Goal: Use online tool/utility: Utilize a website feature to perform a specific function

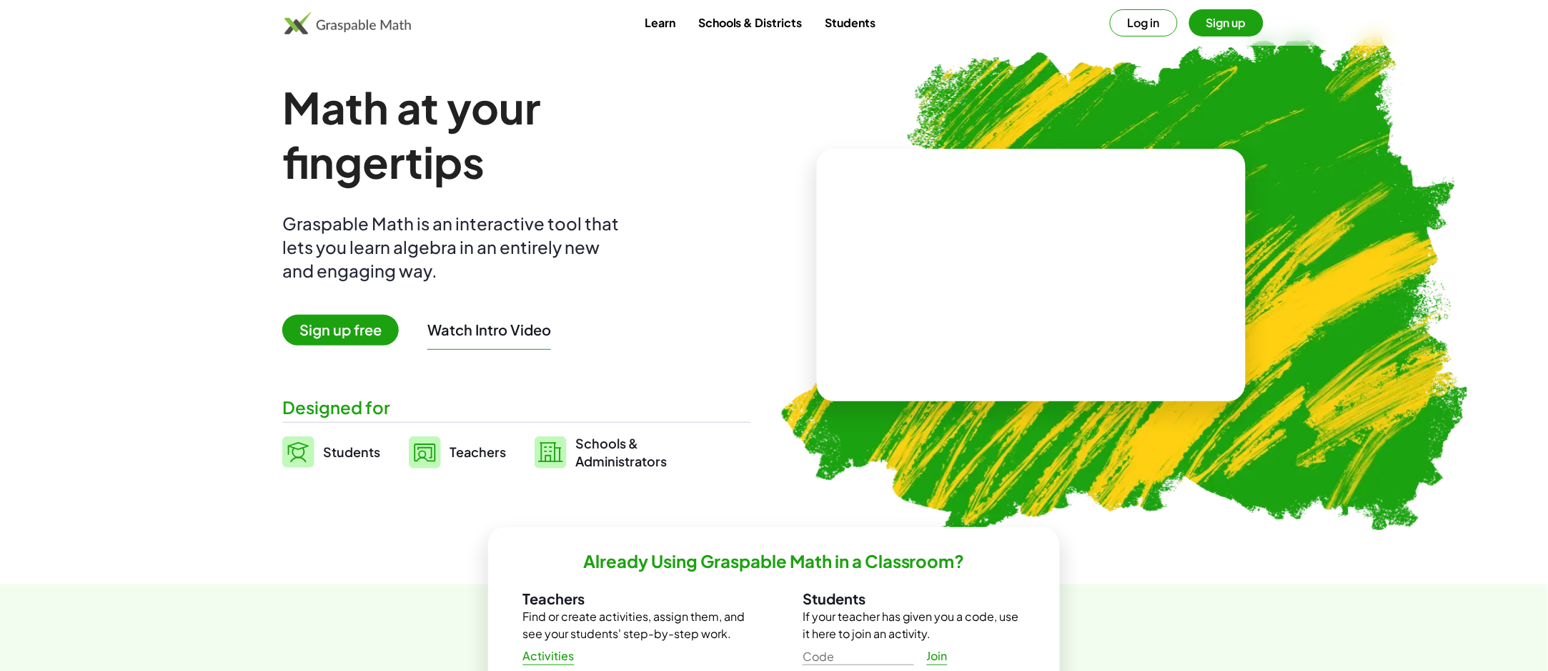
click at [351, 334] on span "Sign up free" at bounding box center [340, 330] width 117 height 31
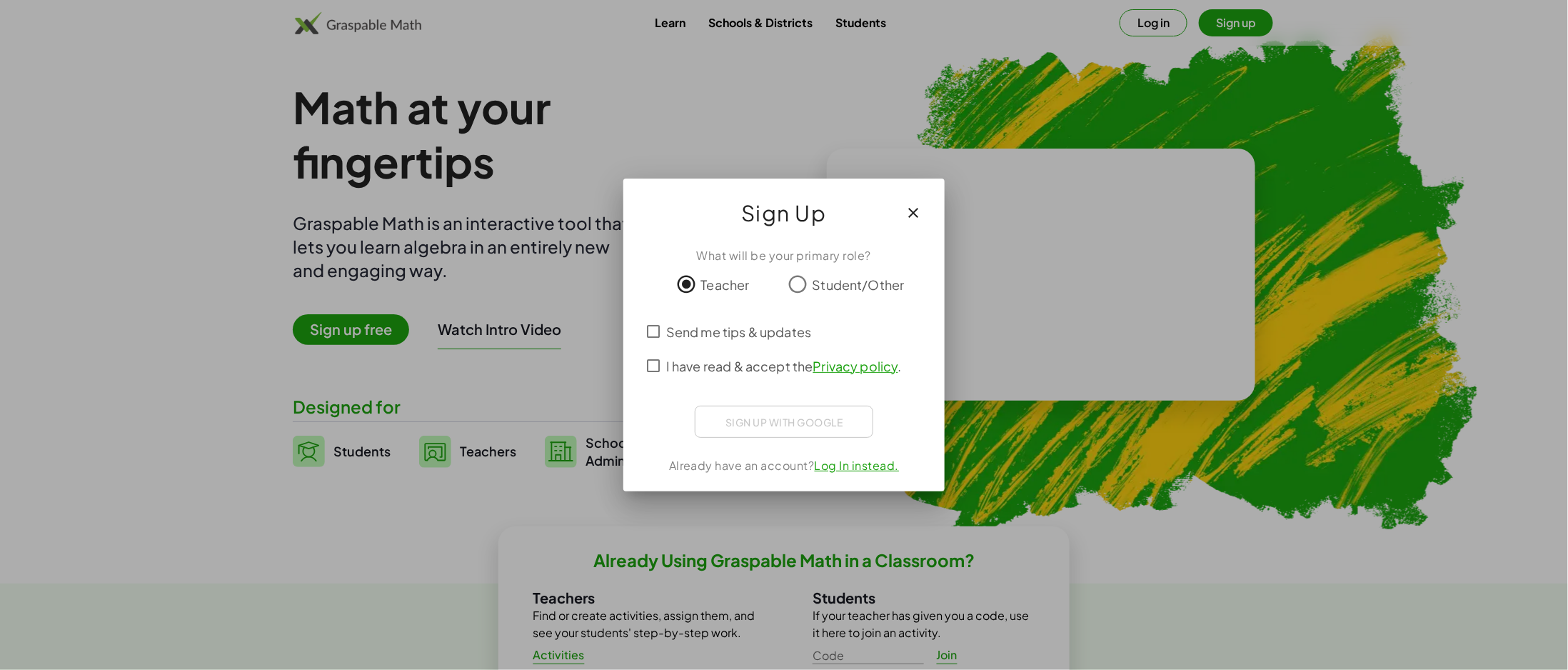
click at [695, 333] on span "Send me tips & updates" at bounding box center [738, 331] width 145 height 19
click at [690, 335] on span "I have read & accept the Privacy policy ." at bounding box center [784, 365] width 236 height 19
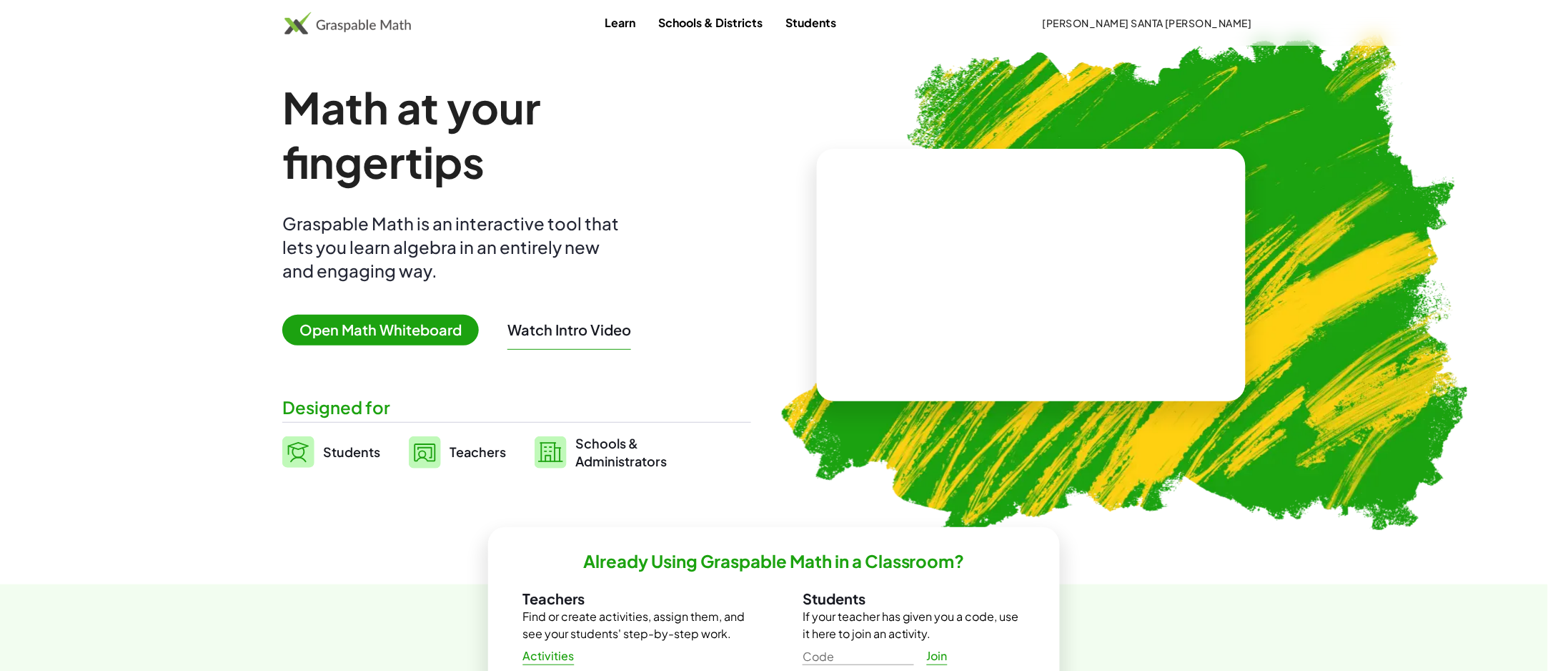
click at [361, 329] on span "Open Math Whiteboard" at bounding box center [380, 330] width 197 height 31
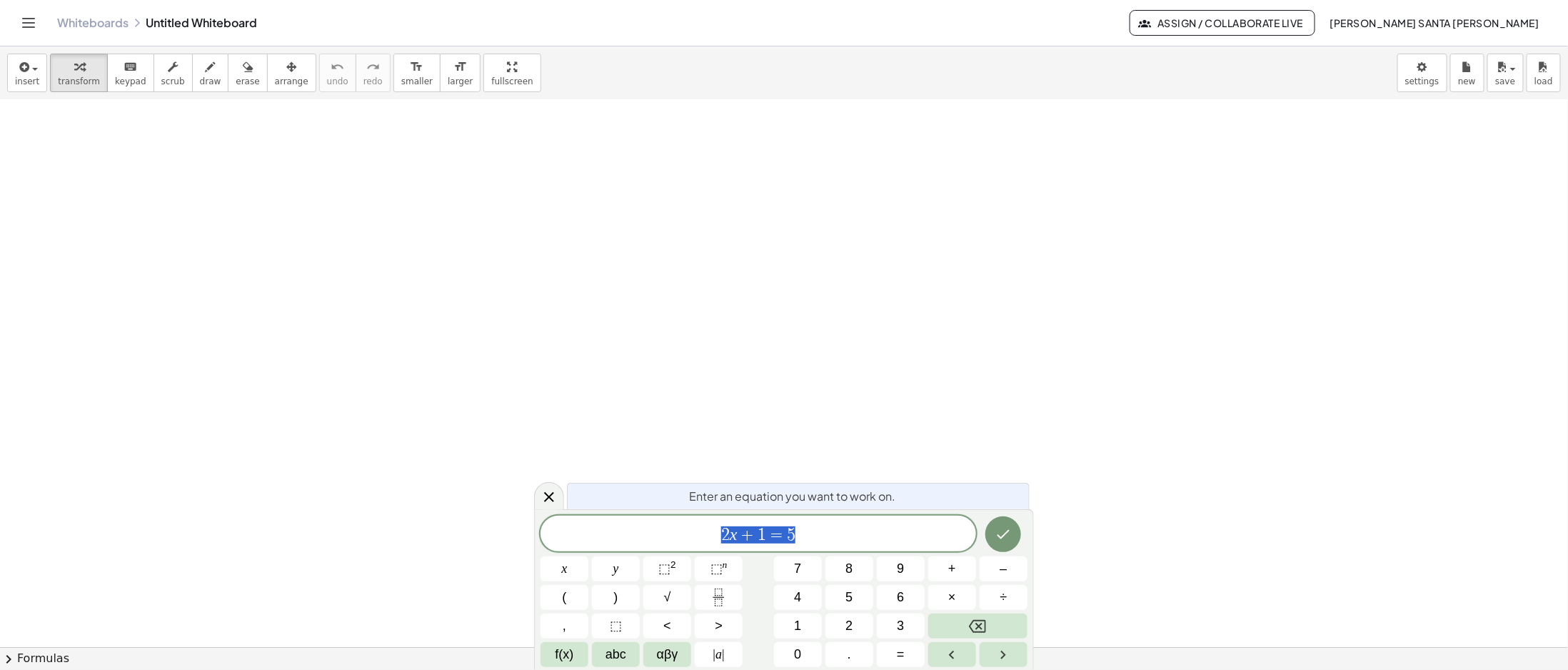
scroll to position [286, 0]
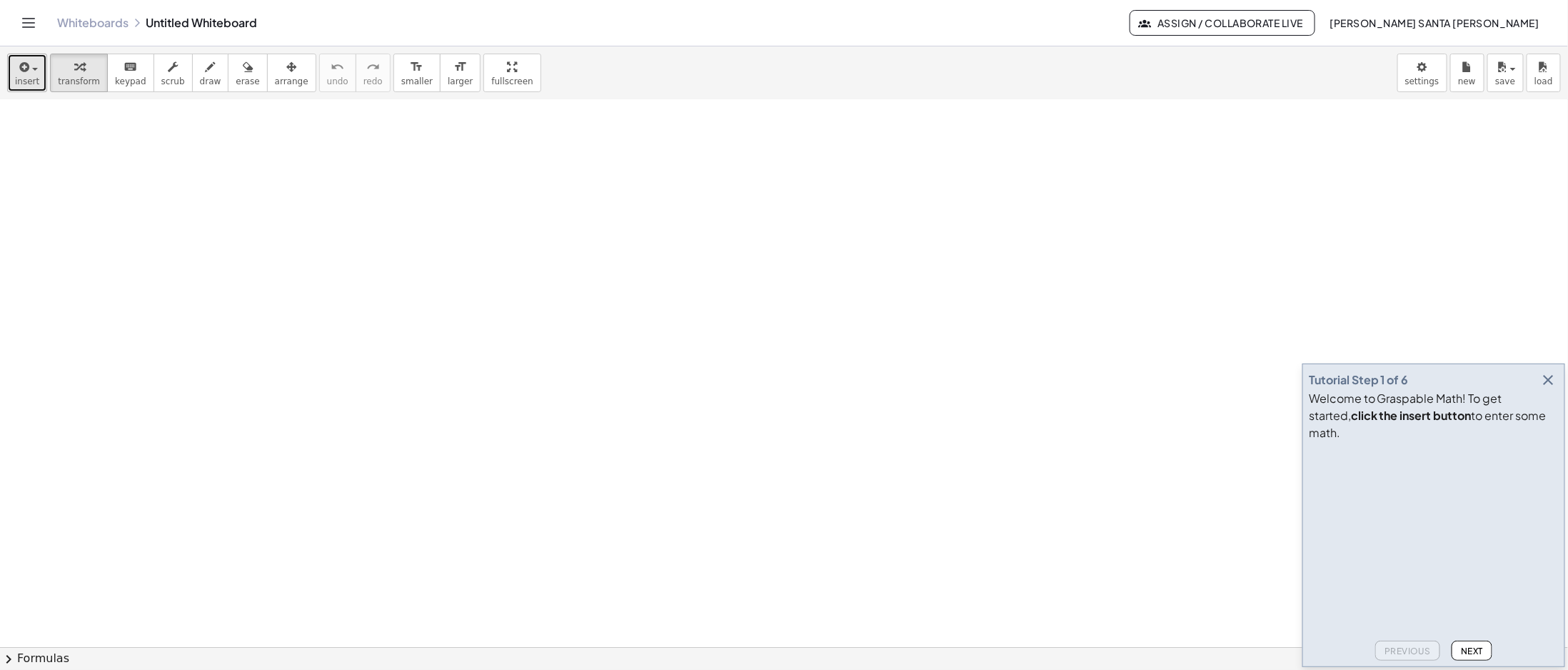
click at [24, 59] on icon "button" at bounding box center [22, 67] width 13 height 17
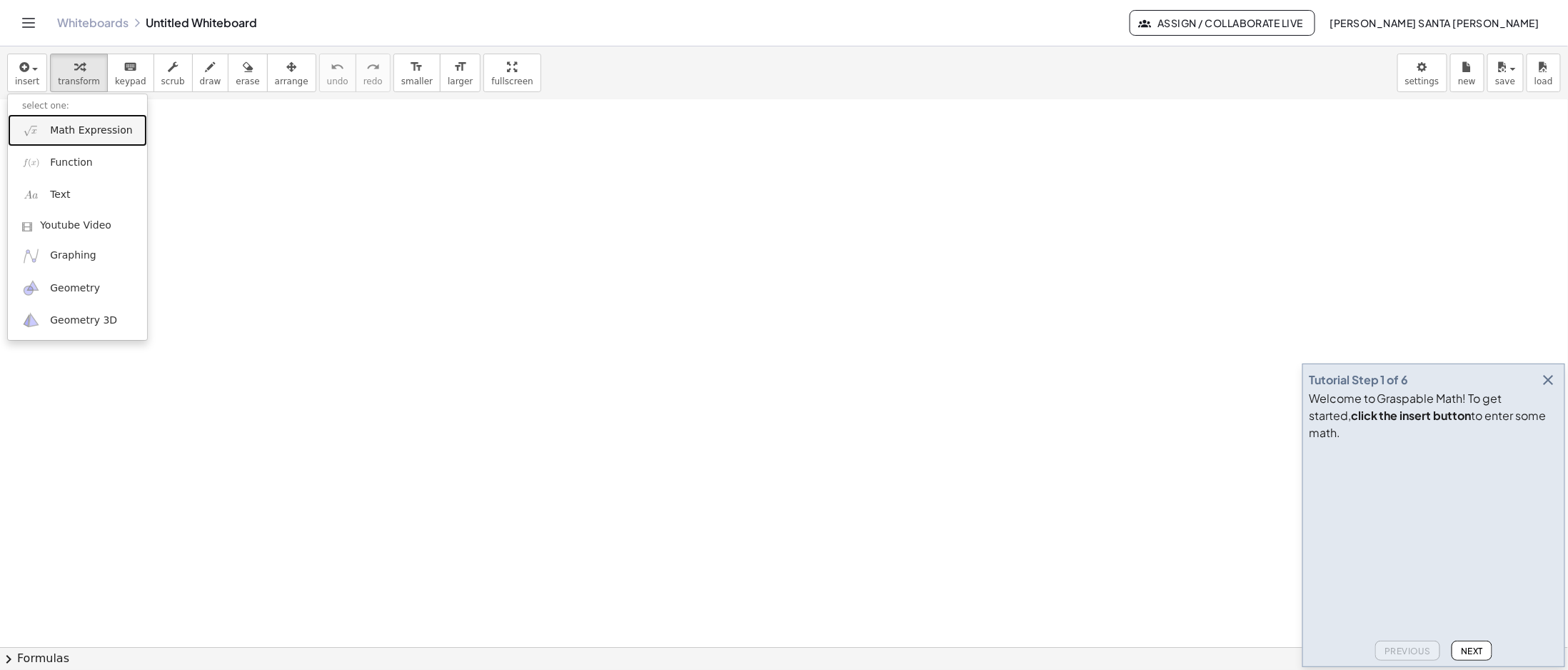
click at [93, 130] on span "Math Expression" at bounding box center [91, 131] width 82 height 14
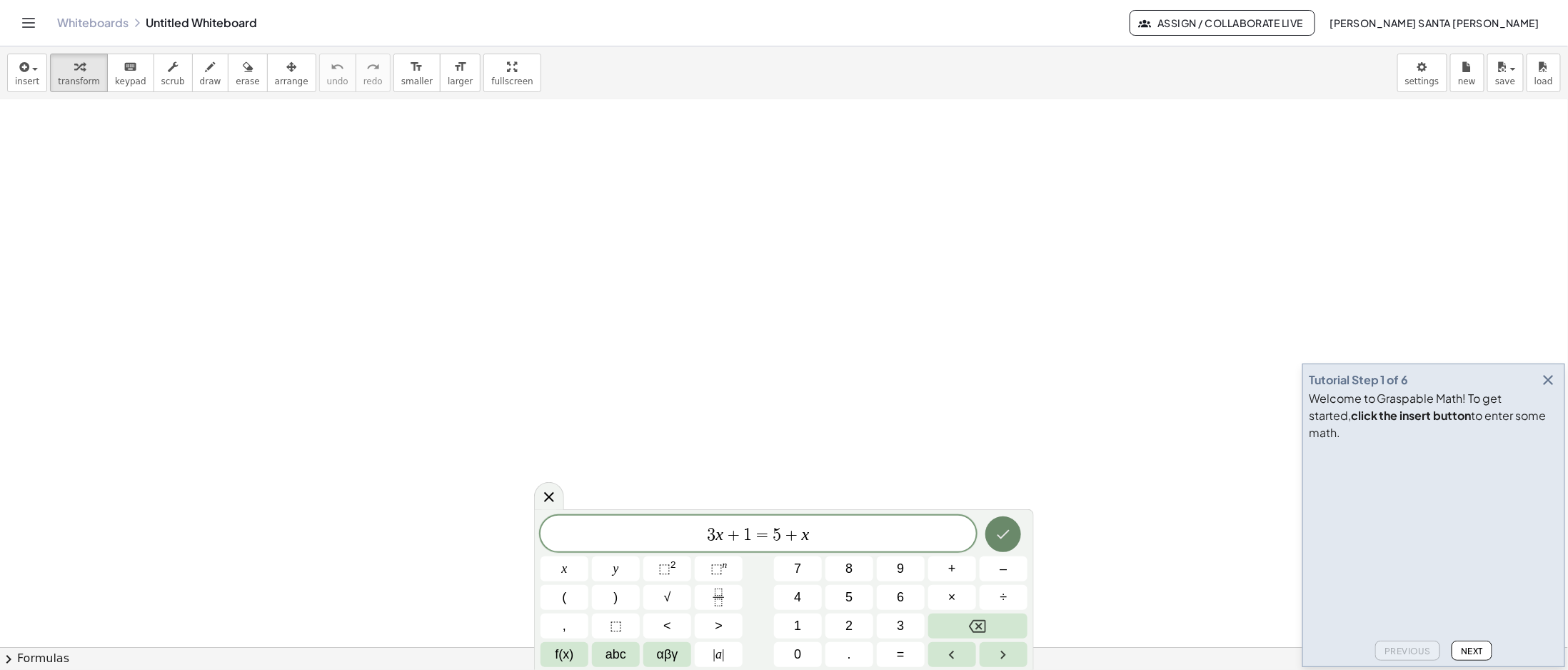
click at [783, 335] on button "Done" at bounding box center [1003, 534] width 36 height 36
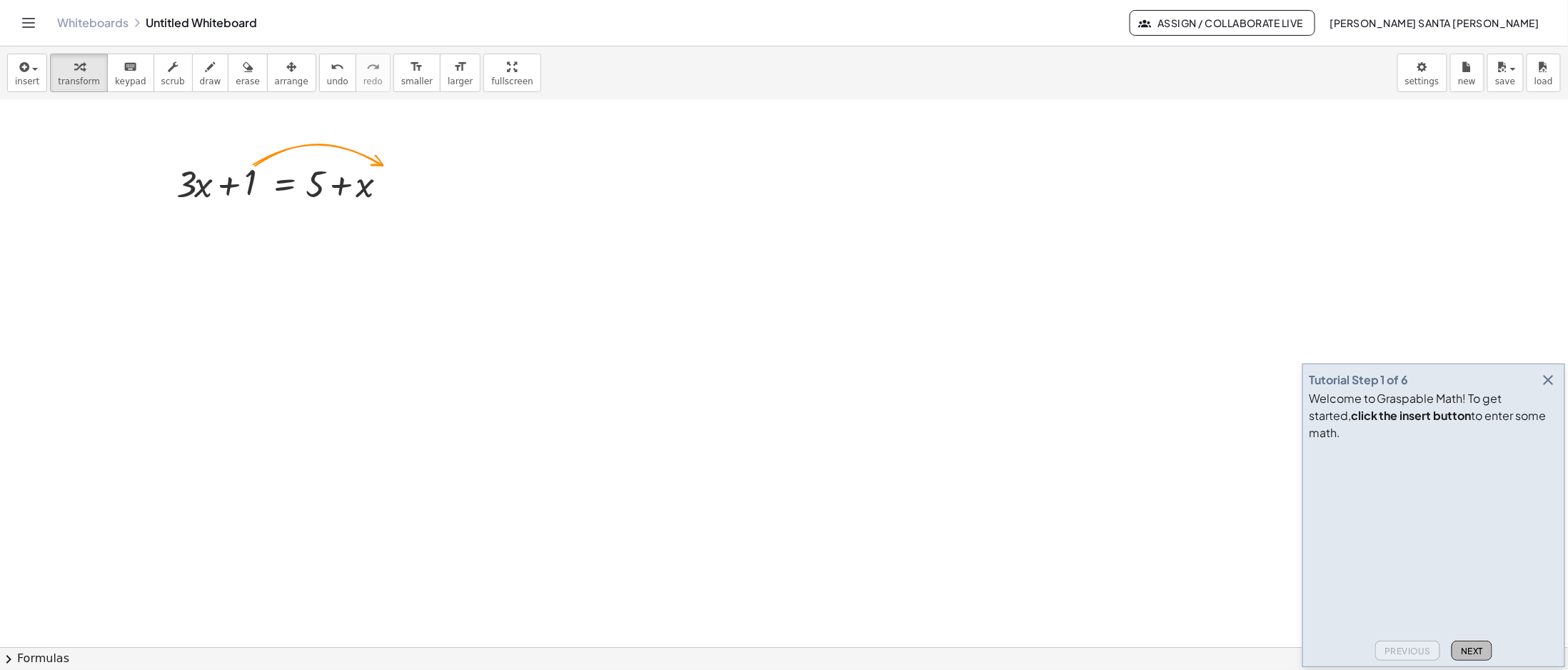
click at [783, 335] on span "Next" at bounding box center [1472, 650] width 22 height 11
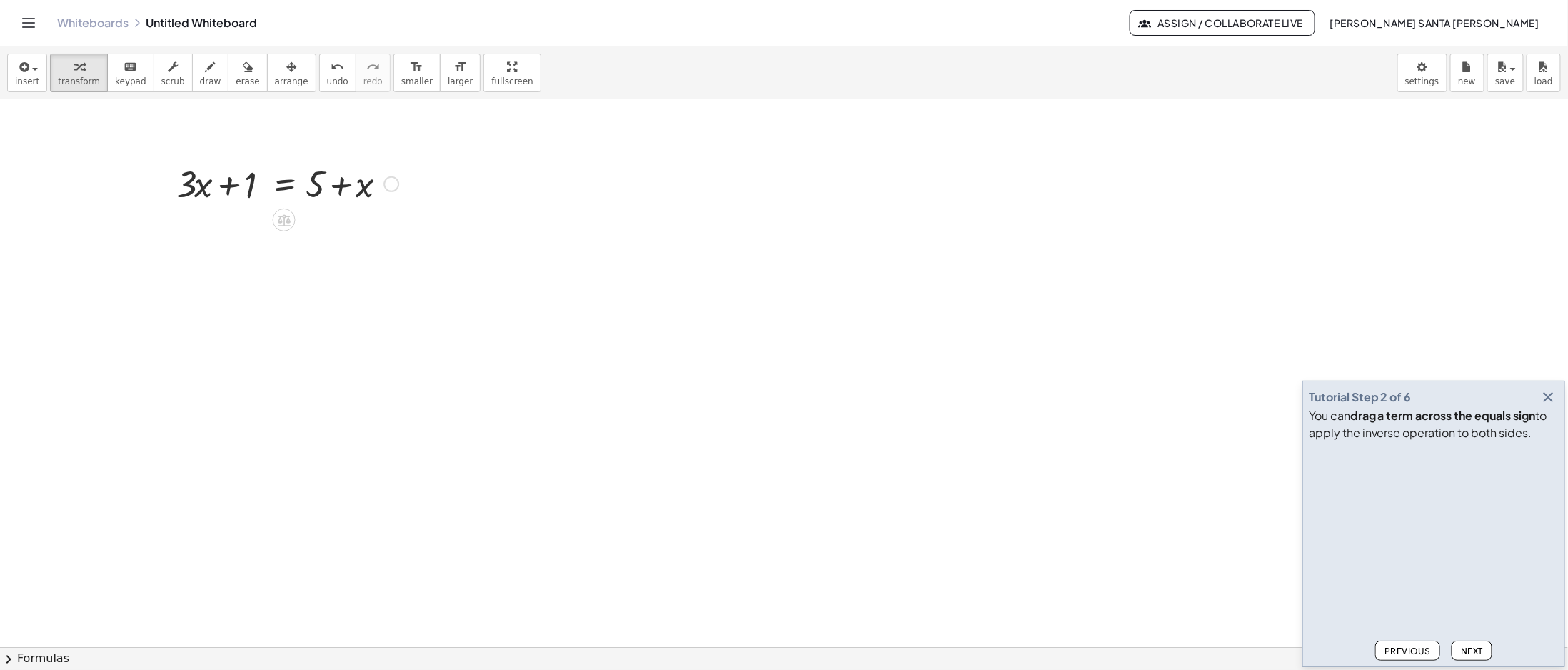
click at [247, 189] on div at bounding box center [287, 183] width 237 height 49
drag, startPoint x: 241, startPoint y: 188, endPoint x: 440, endPoint y: 201, distance: 199.4
click at [440, 201] on div "+ 1 + · 3 · x + 1 = + 5 + x" at bounding box center [784, 407] width 1568 height 1186
drag, startPoint x: 247, startPoint y: 182, endPoint x: 392, endPoint y: 179, distance: 145.0
click at [392, 179] on div at bounding box center [287, 183] width 237 height 49
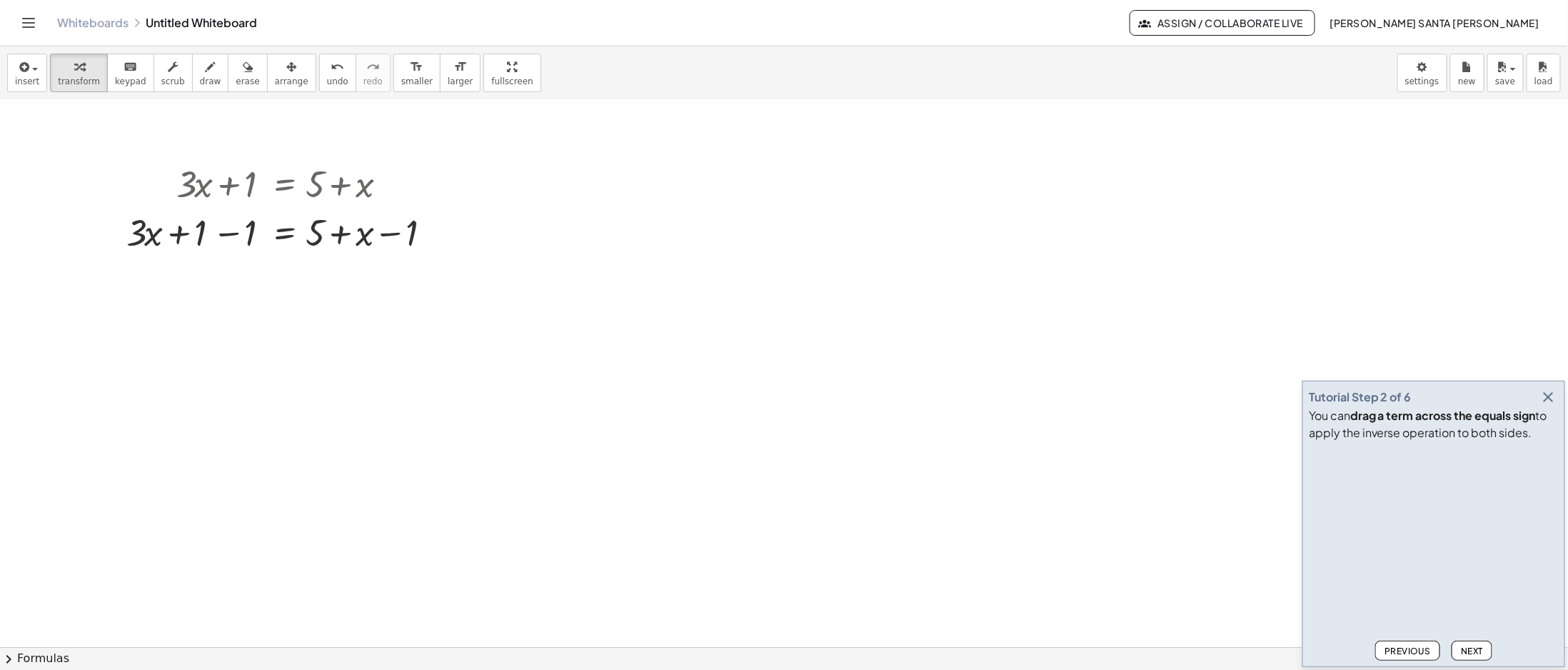
click at [783, 335] on span "Next" at bounding box center [1472, 650] width 22 height 11
click at [229, 236] on div at bounding box center [287, 231] width 337 height 49
click at [321, 285] on div at bounding box center [287, 280] width 337 height 49
click at [396, 283] on div at bounding box center [287, 280] width 337 height 49
drag, startPoint x: 361, startPoint y: 287, endPoint x: 316, endPoint y: 286, distance: 45.0
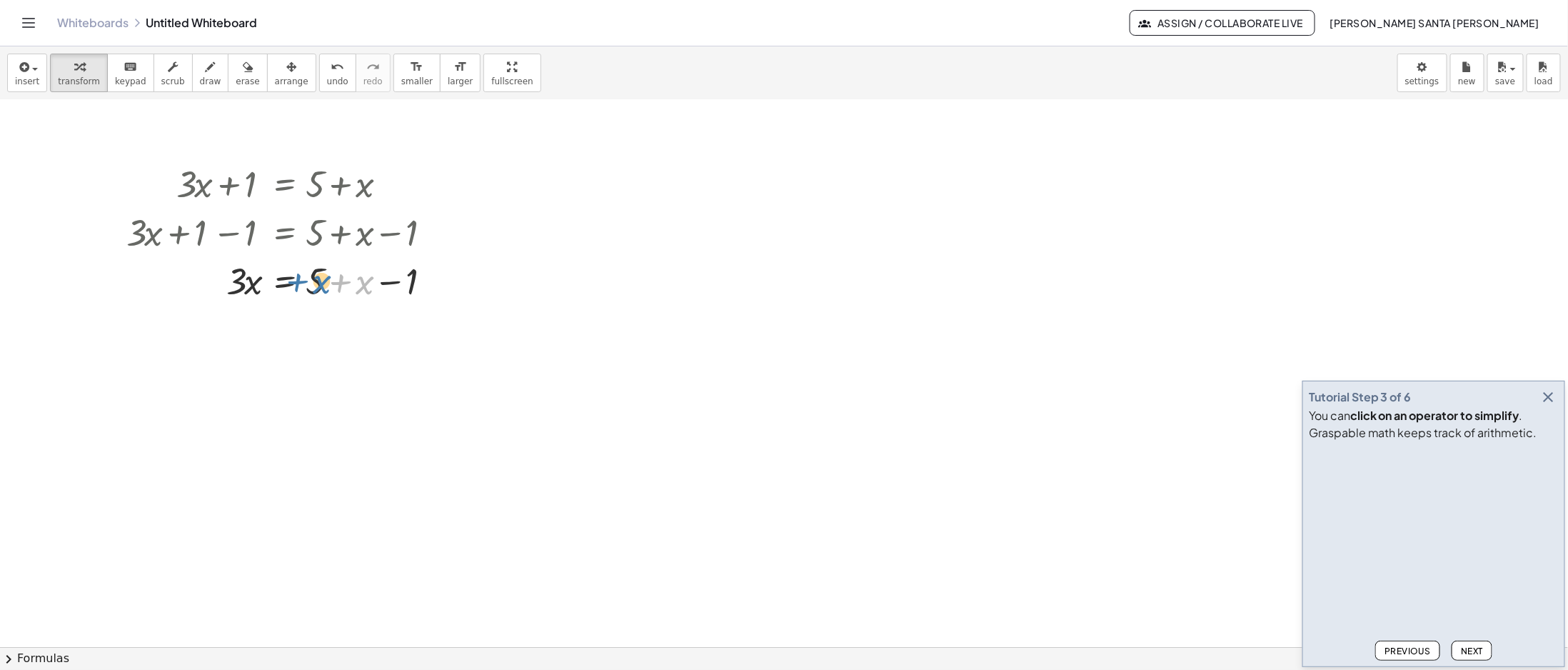
click at [316, 286] on div at bounding box center [287, 280] width 337 height 49
drag, startPoint x: 315, startPoint y: 286, endPoint x: 372, endPoint y: 289, distance: 57.1
click at [372, 289] on div at bounding box center [287, 280] width 337 height 49
click at [390, 332] on div at bounding box center [287, 329] width 337 height 49
click at [241, 335] on div at bounding box center [287, 376] width 337 height 49
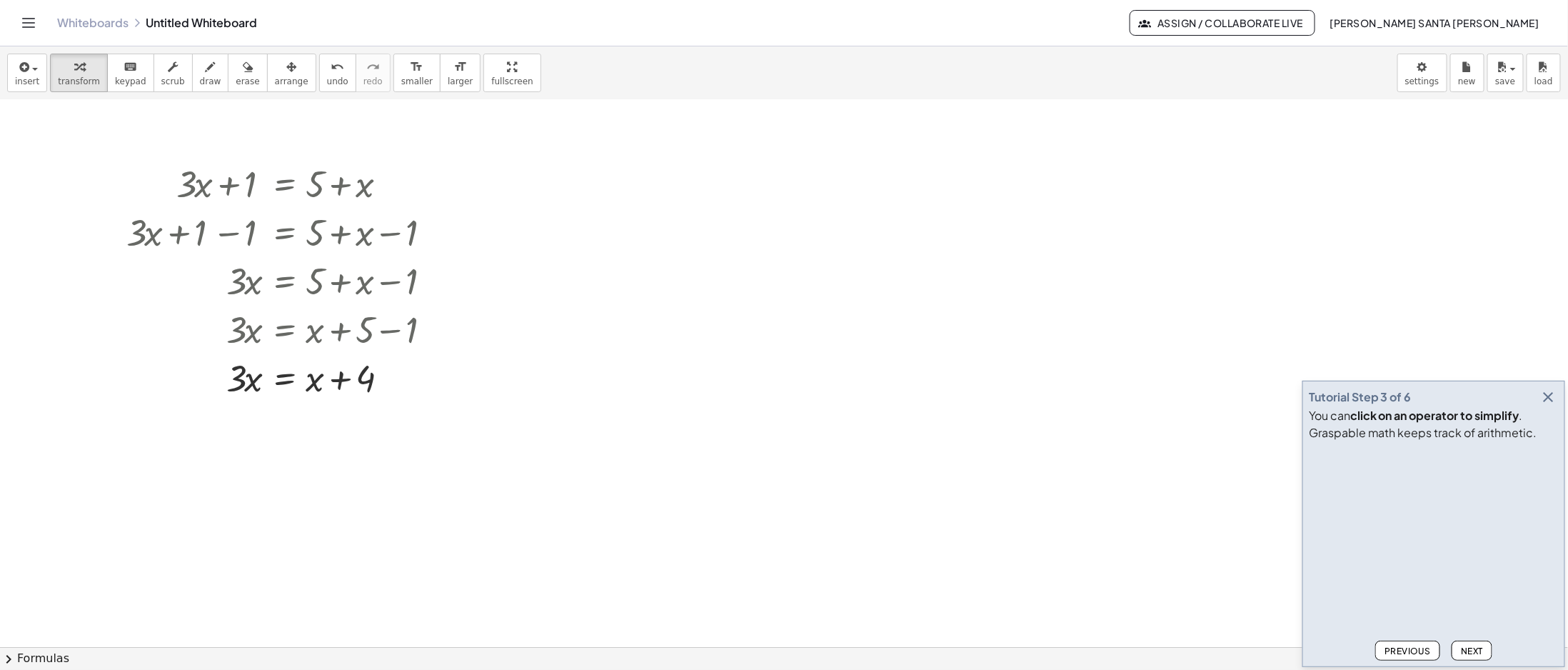
click at [783, 335] on span "Next" at bounding box center [1472, 650] width 22 height 11
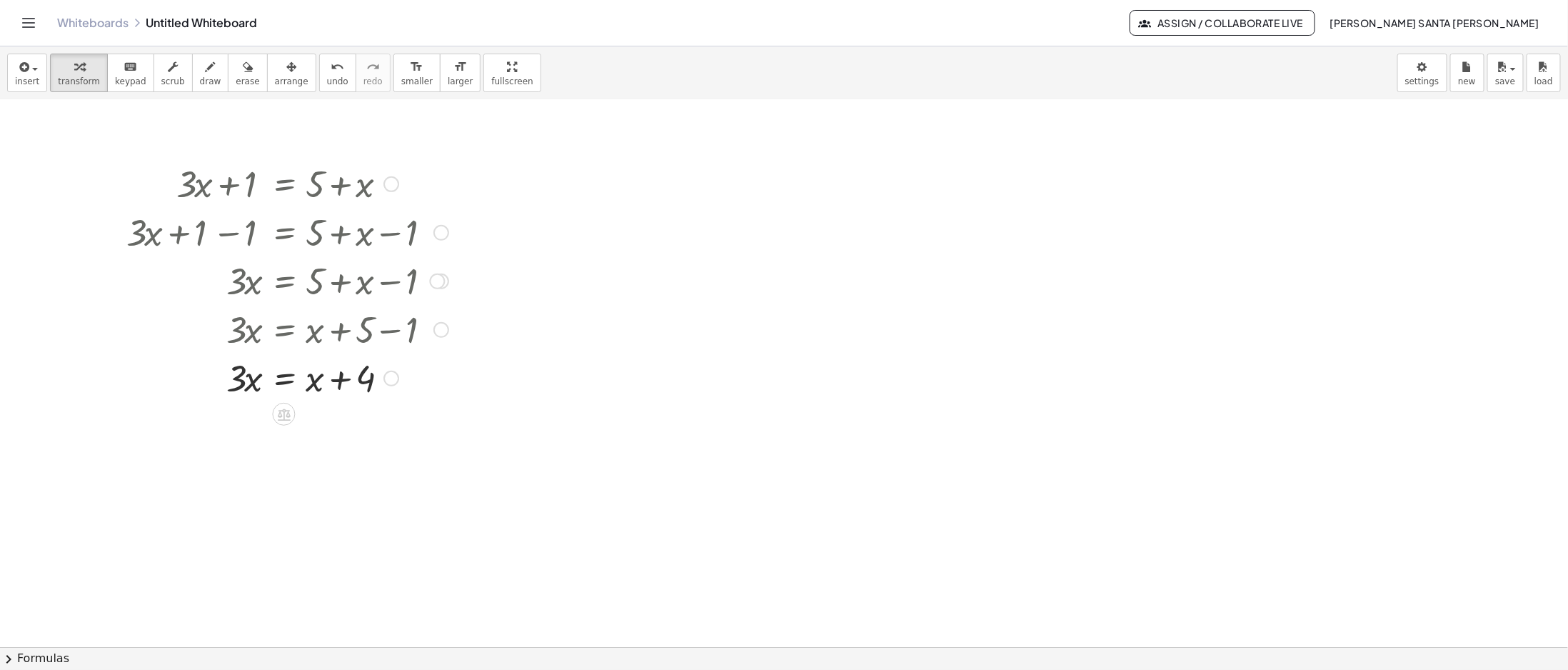
click at [238, 335] on div at bounding box center [287, 376] width 337 height 49
click at [242, 335] on div at bounding box center [287, 376] width 337 height 49
click at [266, 335] on div at bounding box center [287, 376] width 337 height 49
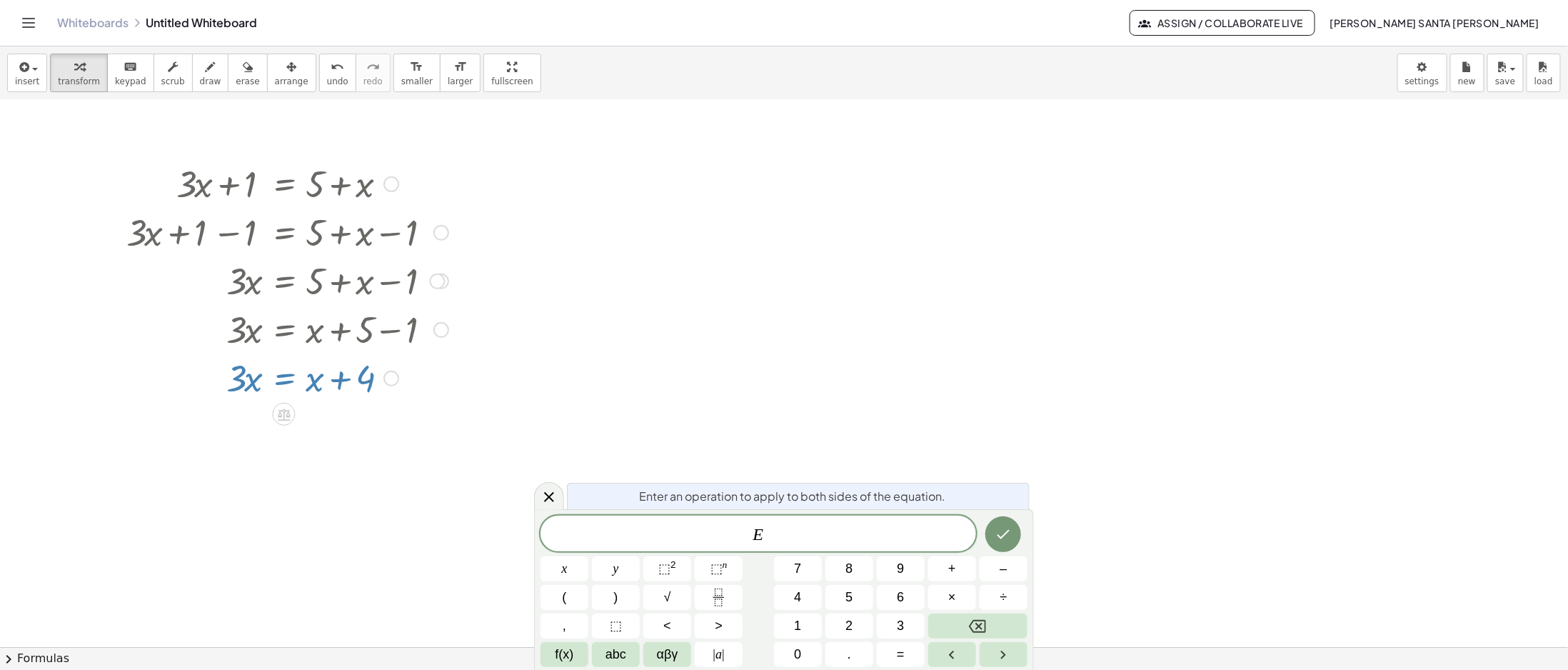
click at [249, 335] on div at bounding box center [287, 376] width 337 height 49
click at [315, 335] on div at bounding box center [287, 376] width 337 height 49
click at [219, 335] on div at bounding box center [784, 407] width 1568 height 1186
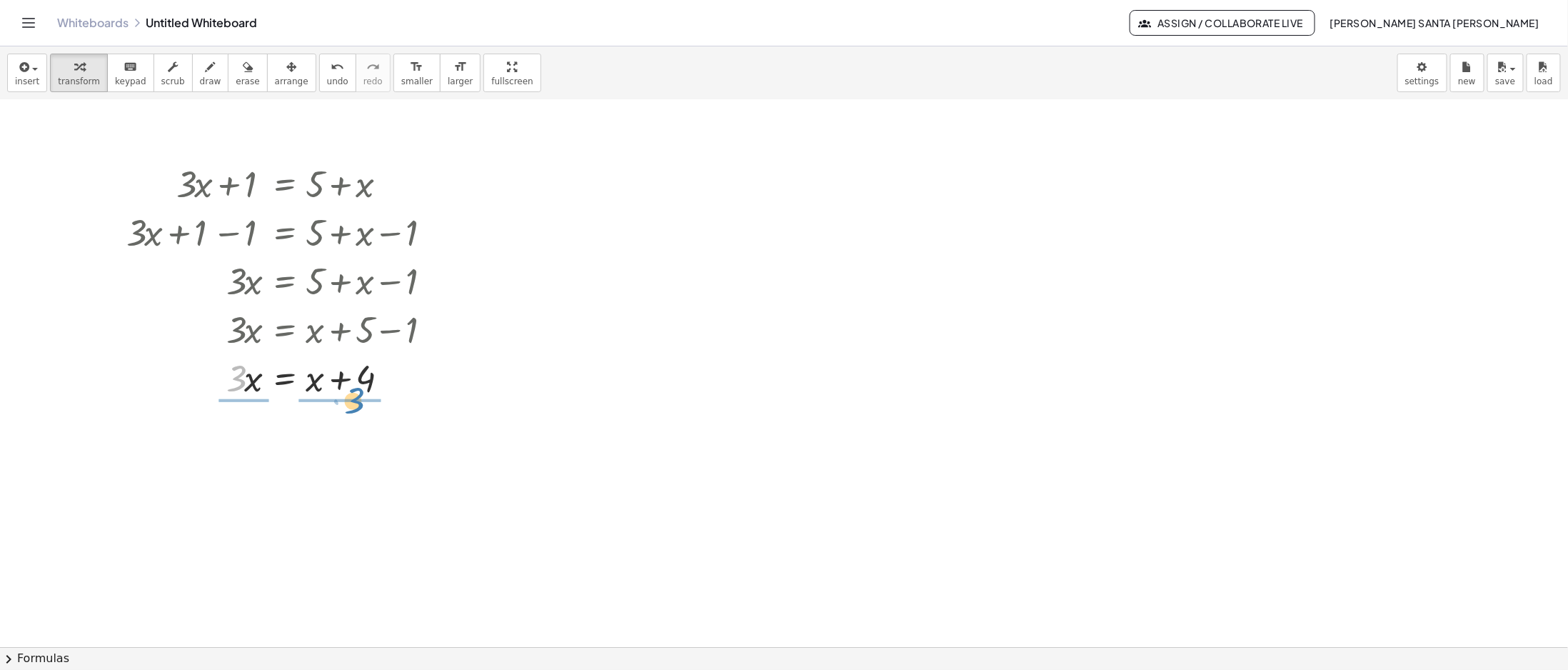
drag, startPoint x: 234, startPoint y: 381, endPoint x: 353, endPoint y: 400, distance: 120.5
click at [353, 335] on div at bounding box center [287, 376] width 337 height 49
click at [240, 335] on div at bounding box center [287, 436] width 337 height 71
click at [236, 335] on div at bounding box center [287, 436] width 337 height 71
drag, startPoint x: 315, startPoint y: 387, endPoint x: 256, endPoint y: 389, distance: 59.0
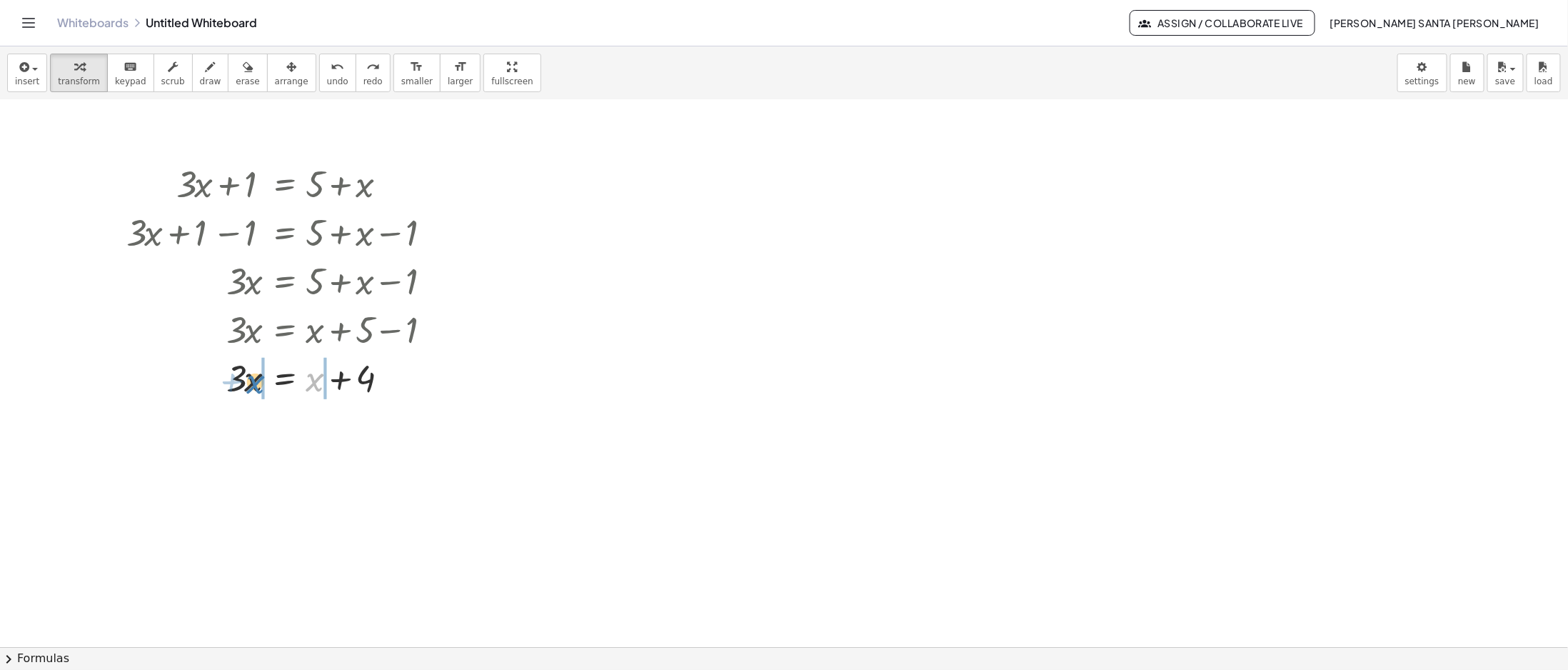
click at [256, 335] on div at bounding box center [292, 376] width 340 height 49
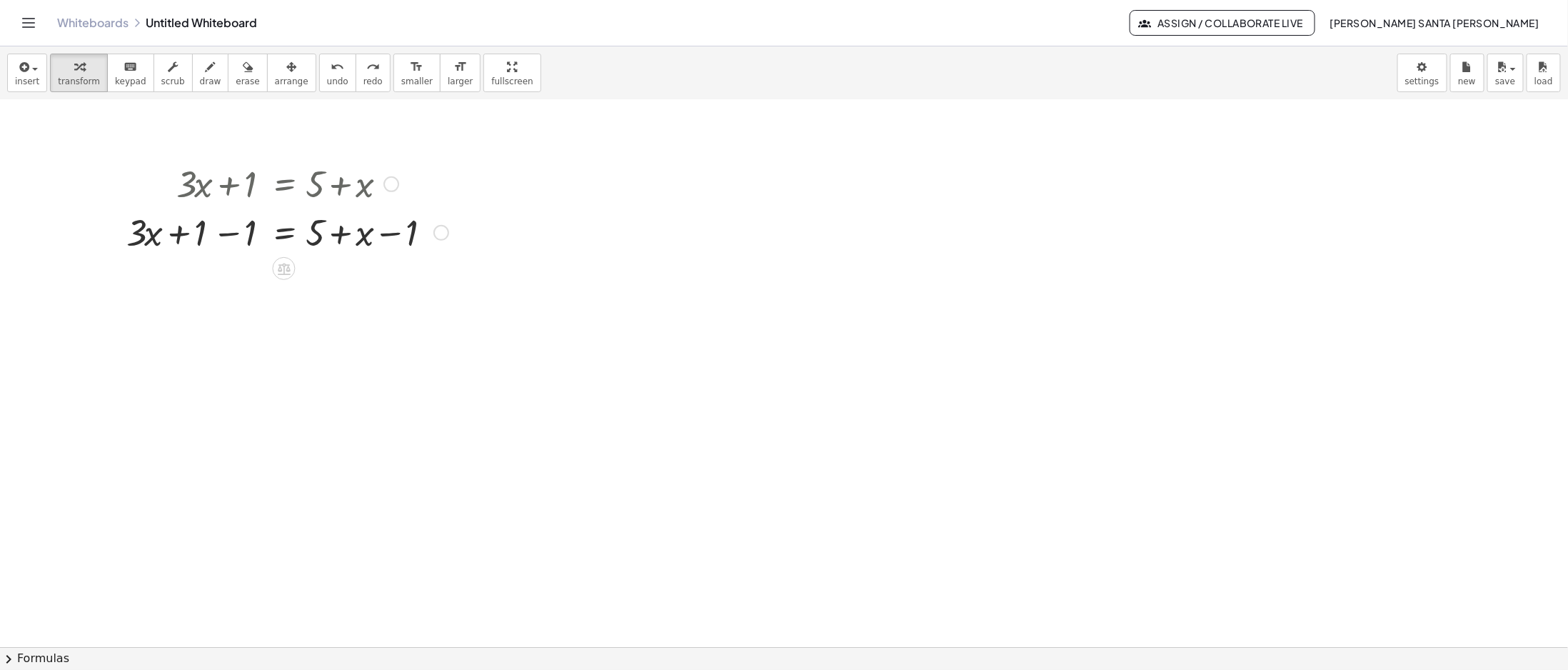
click at [230, 232] on div at bounding box center [287, 231] width 337 height 49
click at [321, 281] on div at bounding box center [287, 280] width 337 height 49
click at [317, 287] on div at bounding box center [287, 280] width 337 height 49
click at [404, 286] on div at bounding box center [287, 280] width 337 height 49
click at [315, 286] on div at bounding box center [287, 280] width 337 height 49
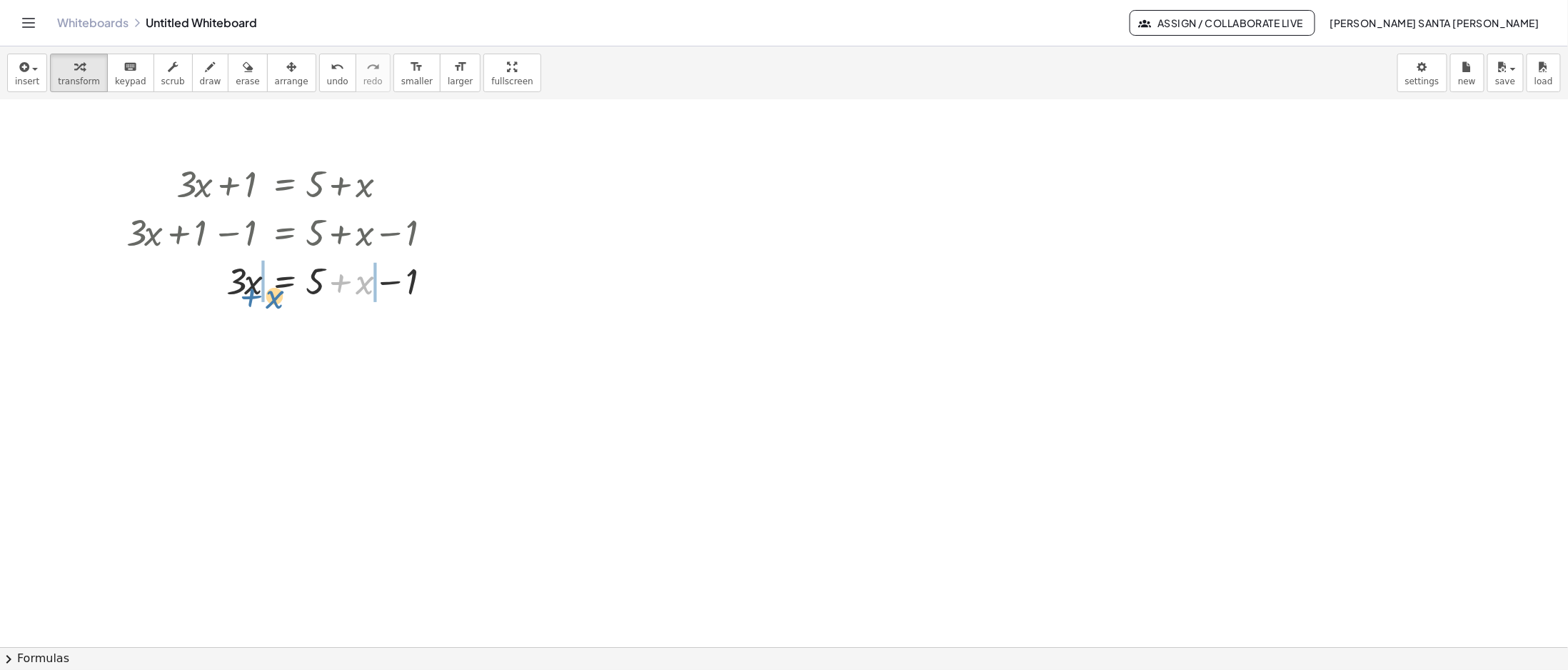
drag, startPoint x: 359, startPoint y: 282, endPoint x: 270, endPoint y: 295, distance: 89.9
click at [270, 295] on div at bounding box center [287, 280] width 337 height 49
click at [227, 335] on div at bounding box center [312, 329] width 387 height 49
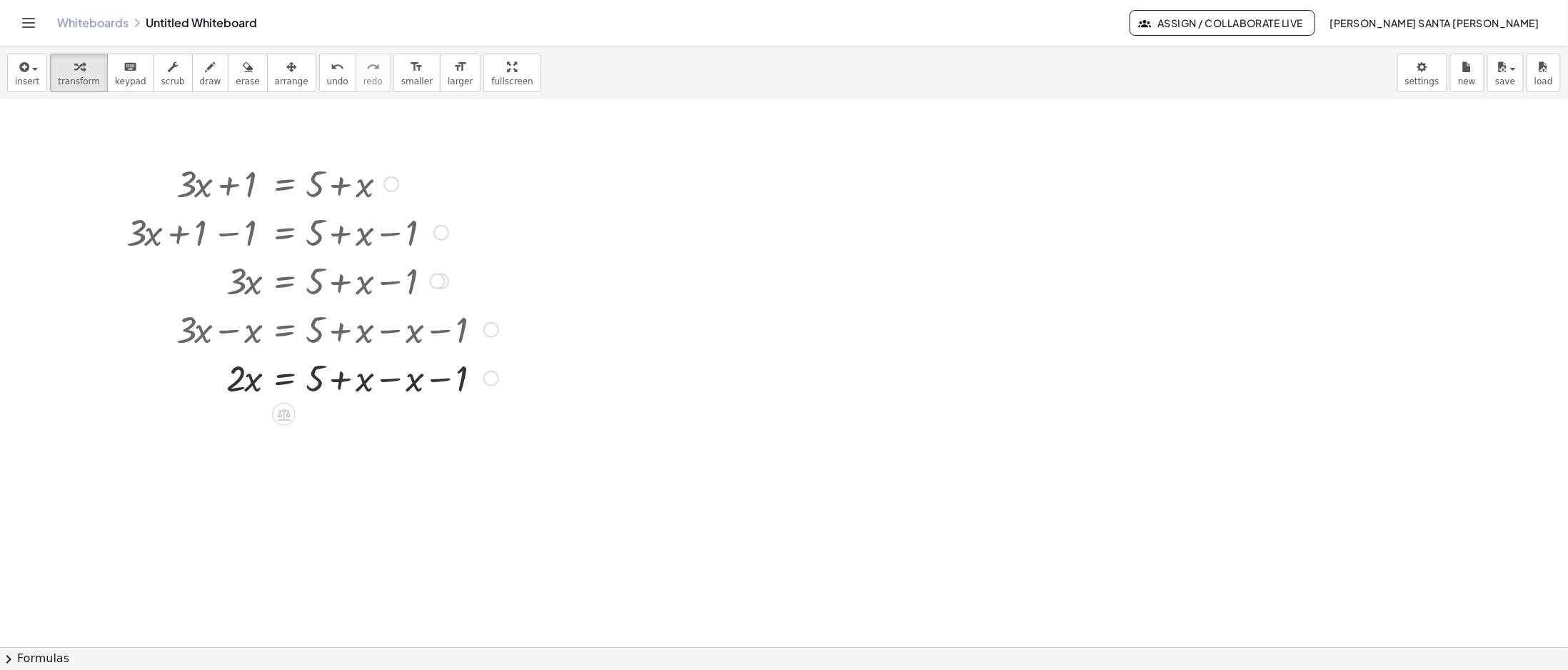
click at [390, 335] on div at bounding box center [312, 376] width 387 height 49
click at [338, 335] on div at bounding box center [312, 425] width 387 height 49
drag, startPoint x: 237, startPoint y: 486, endPoint x: 332, endPoint y: 524, distance: 102.3
click at [332, 335] on div "+ · 3 · x + 1 = + 5 + x + · 3 · x + 1 − 1 = + 5 + x − 1 + · 3 · x + 0 = + 5 + x…" at bounding box center [784, 407] width 1568 height 1186
click at [242, 335] on div at bounding box center [312, 533] width 387 height 71
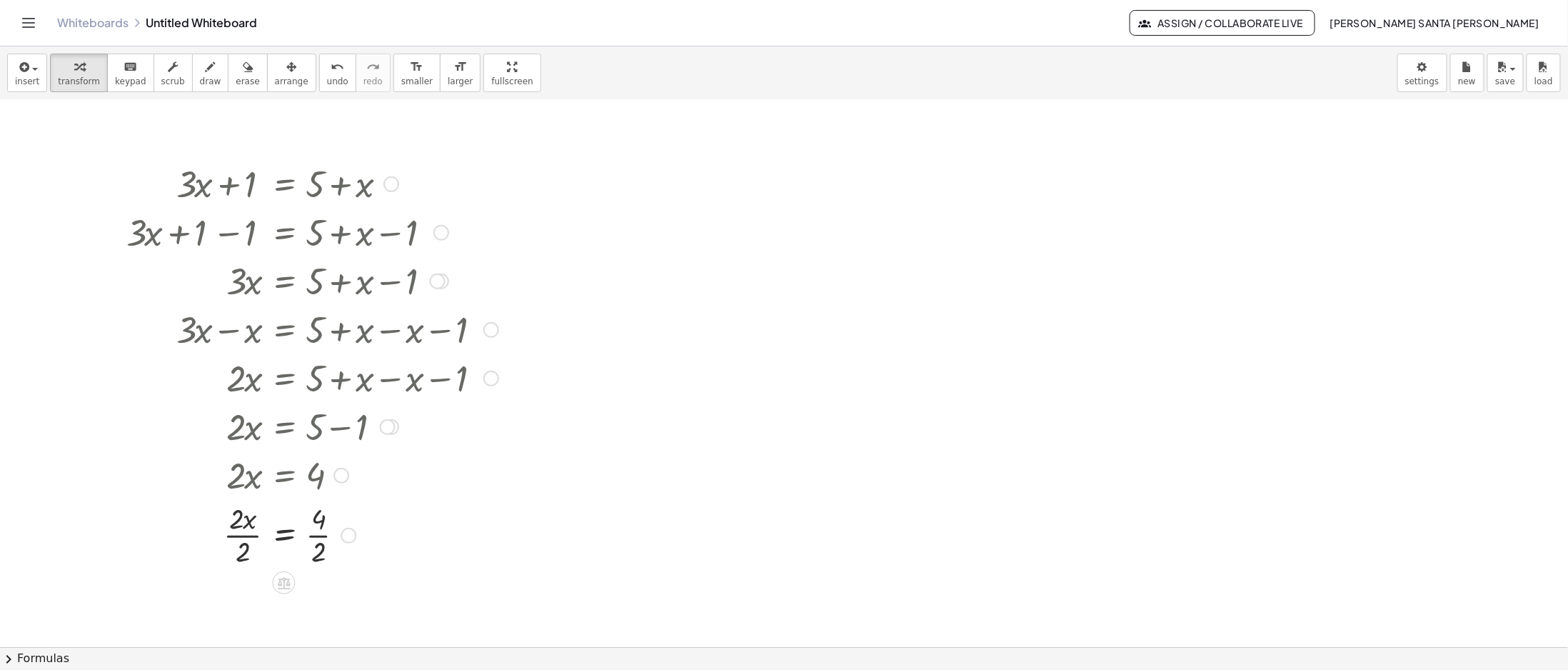
click at [248, 335] on div at bounding box center [312, 533] width 387 height 71
click at [321, 335] on div at bounding box center [312, 533] width 387 height 71
click at [336, 335] on div at bounding box center [338, 535] width 16 height 16
click at [285, 335] on icon at bounding box center [284, 569] width 15 height 15
click at [512, 335] on div at bounding box center [784, 407] width 1568 height 1186
